Goal: Check status: Check status

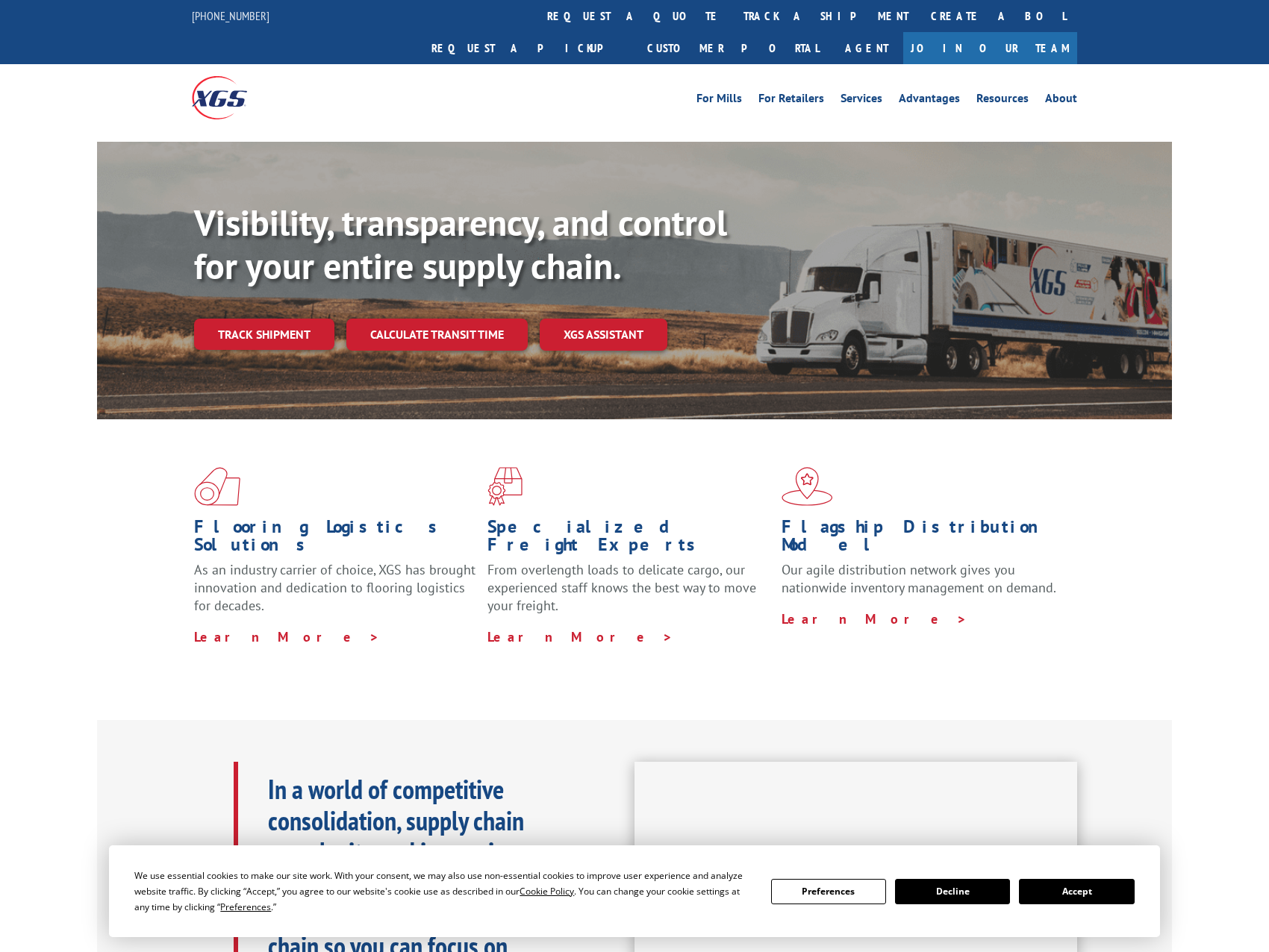
click at [265, 323] on div "Visibility, transparency, and control for your entire supply chain. Track shipm…" at bounding box center [683, 305] width 977 height 208
click at [265, 318] on link "Track shipment" at bounding box center [264, 333] width 141 height 31
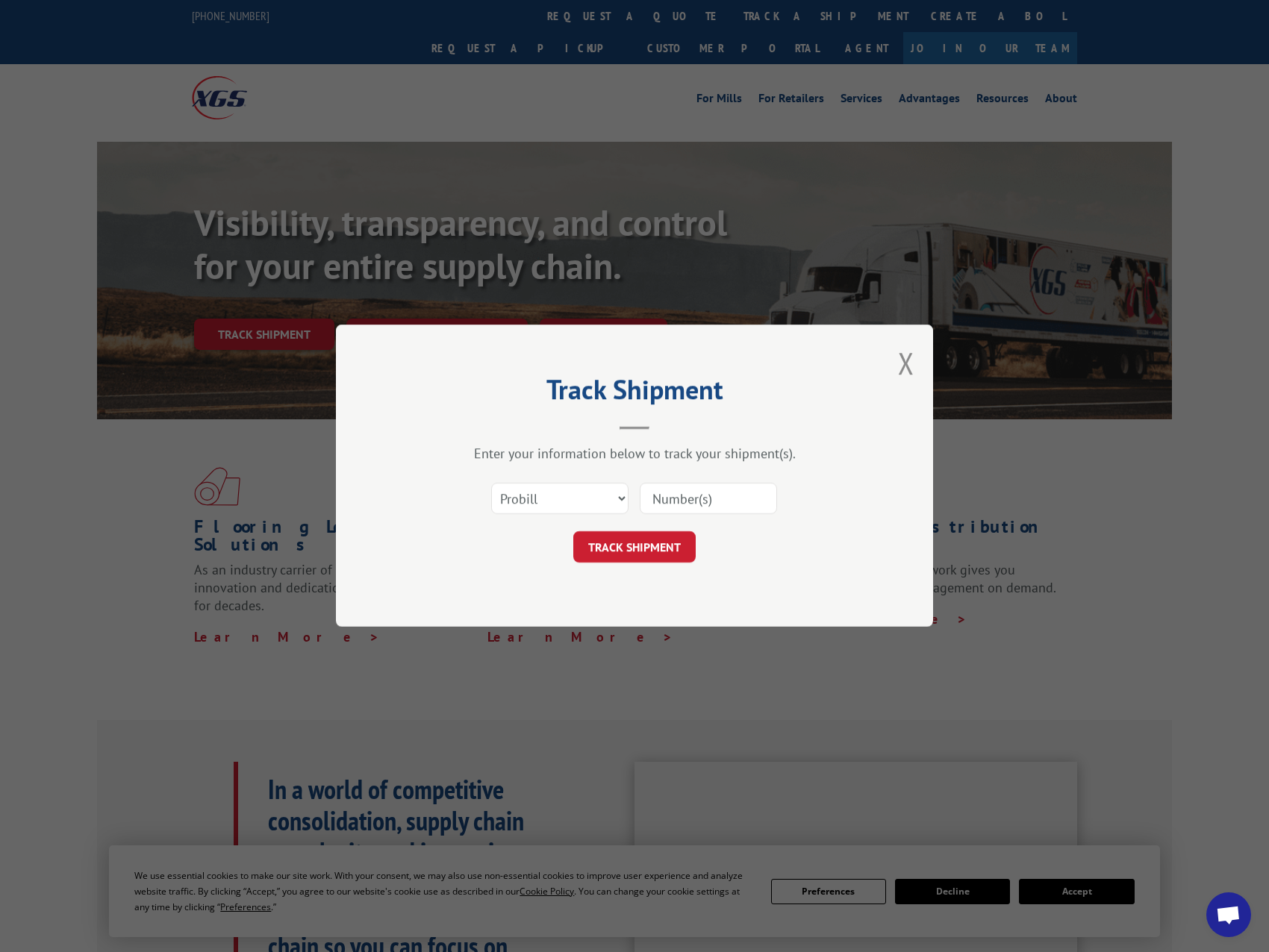
paste input "2874067"
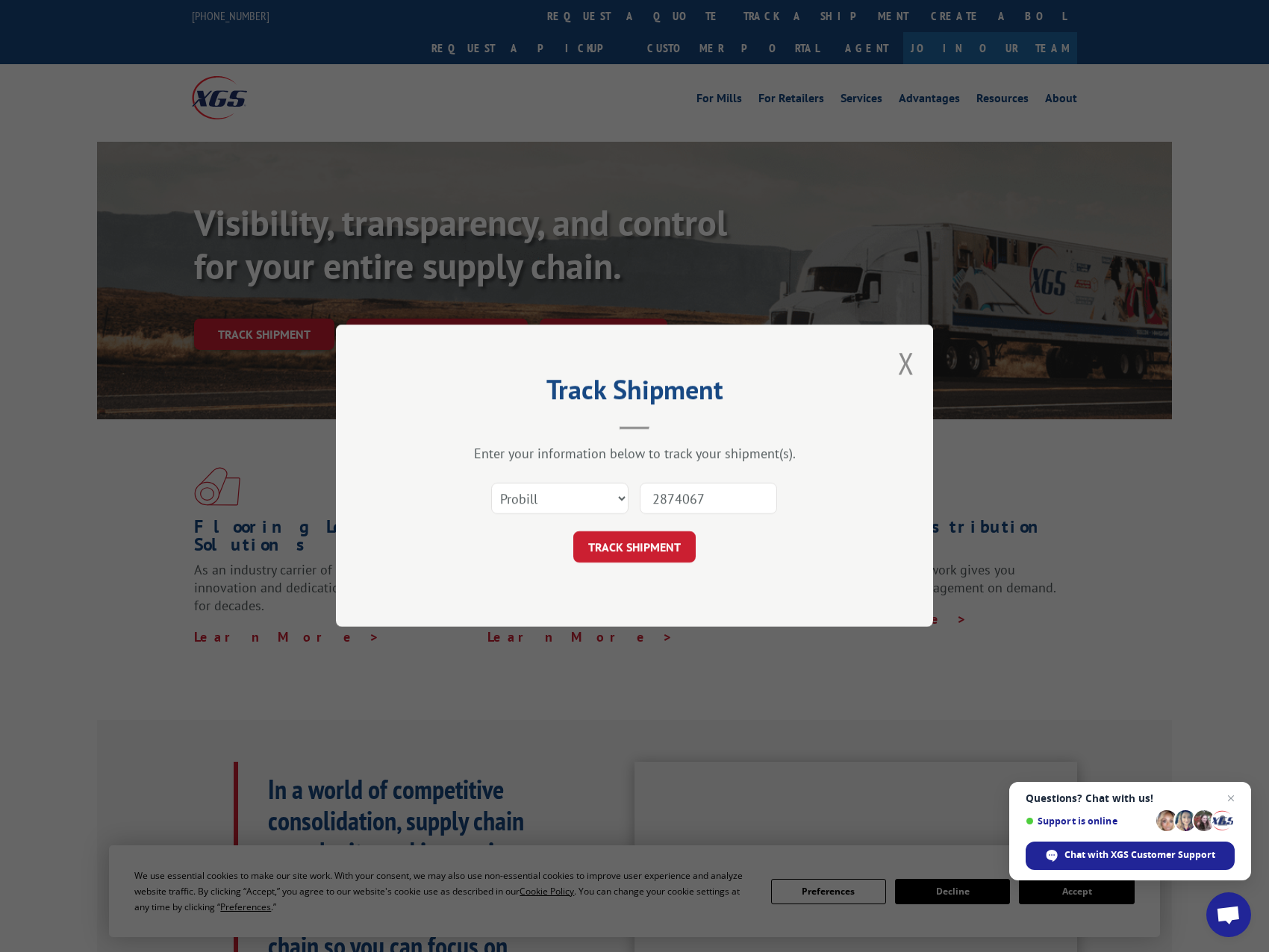
type input "2874067"
click at [578, 501] on select "Select category... Probill BOL PO" at bounding box center [560, 499] width 137 height 31
select select "bol"
click at [491, 484] on select "Select category... Probill BOL PO" at bounding box center [560, 499] width 137 height 31
click at [652, 543] on button "TRACK SHIPMENT" at bounding box center [634, 547] width 123 height 31
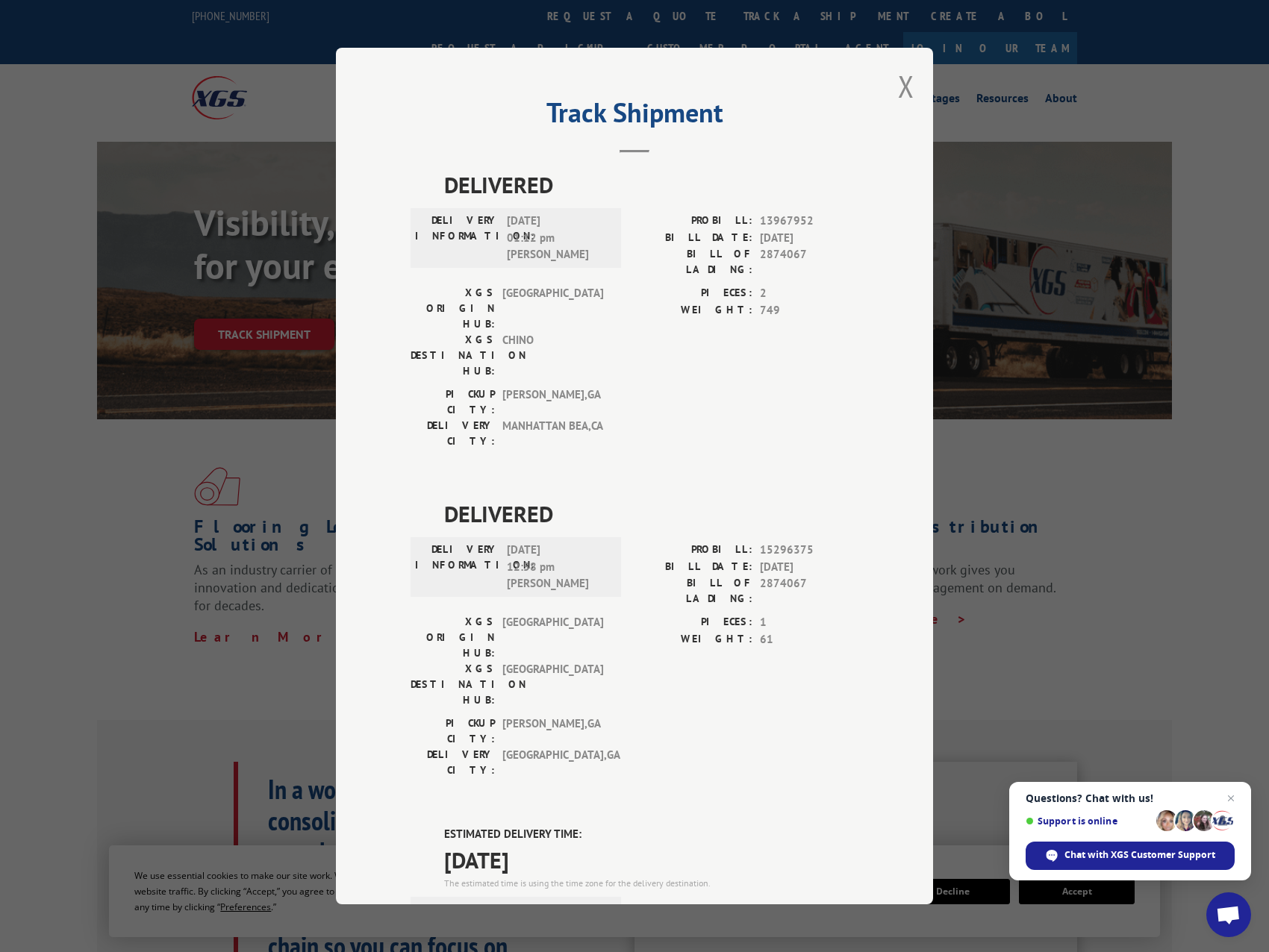
click at [898, 85] on button "Close modal" at bounding box center [905, 86] width 16 height 40
